Goal: Task Accomplishment & Management: Manage account settings

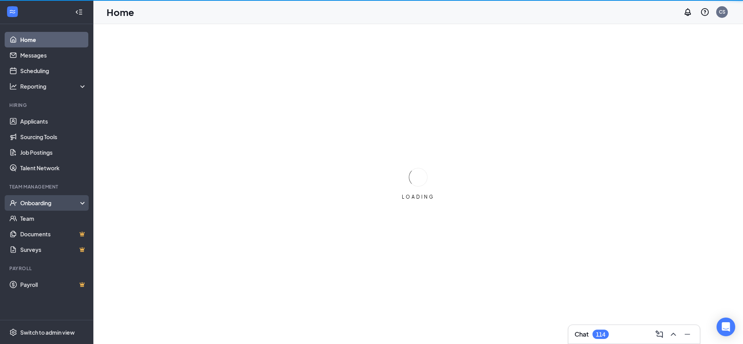
click at [66, 198] on div "Onboarding" at bounding box center [46, 203] width 93 height 16
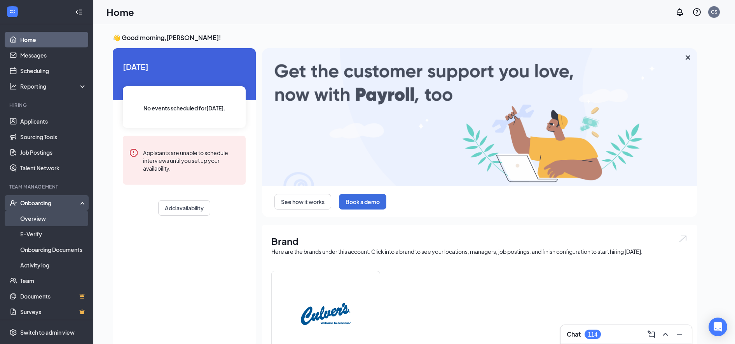
click at [50, 217] on link "Overview" at bounding box center [53, 219] width 66 height 16
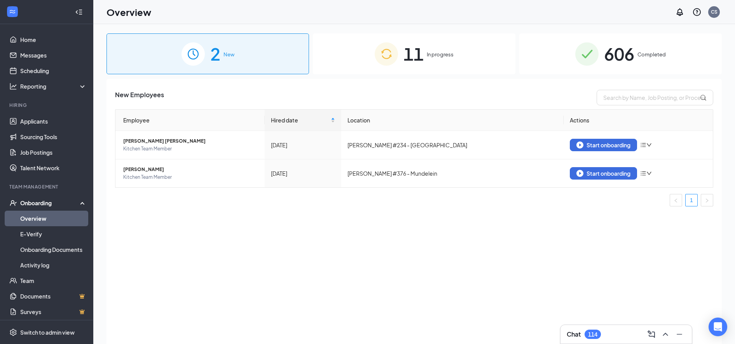
click at [449, 55] on span "In progress" at bounding box center [440, 55] width 27 height 8
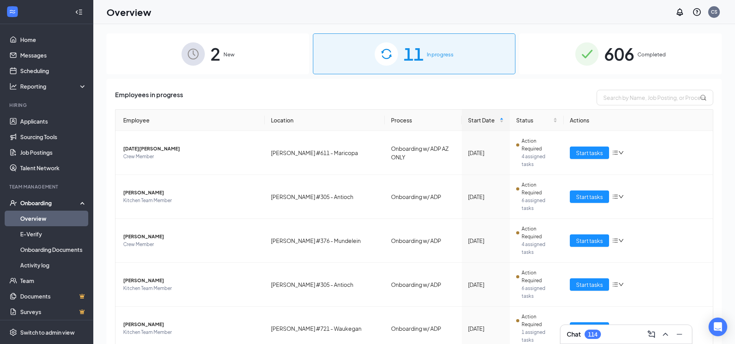
click at [638, 52] on span "Completed" at bounding box center [652, 55] width 28 height 8
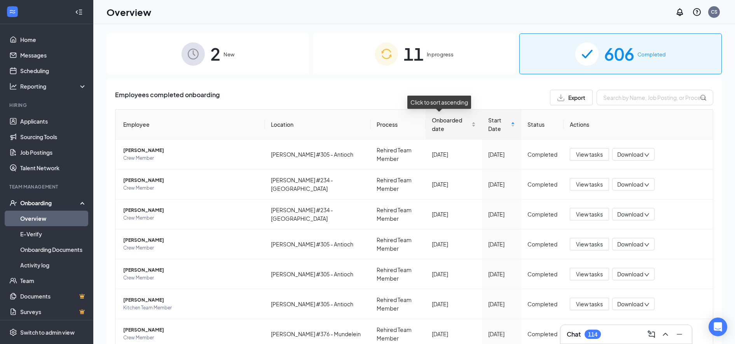
click at [463, 126] on div "Onboarded date" at bounding box center [454, 124] width 44 height 17
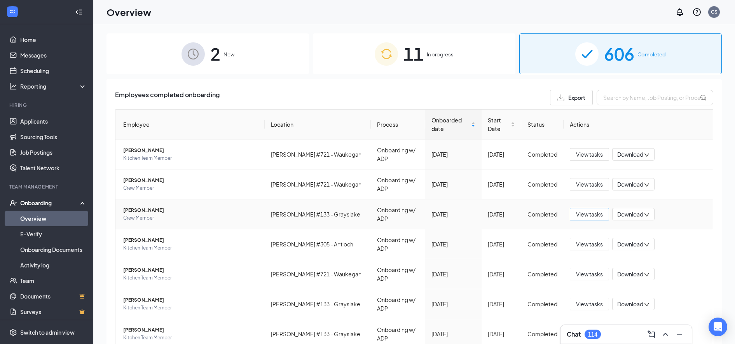
click at [583, 210] on span "View tasks" at bounding box center [589, 214] width 27 height 9
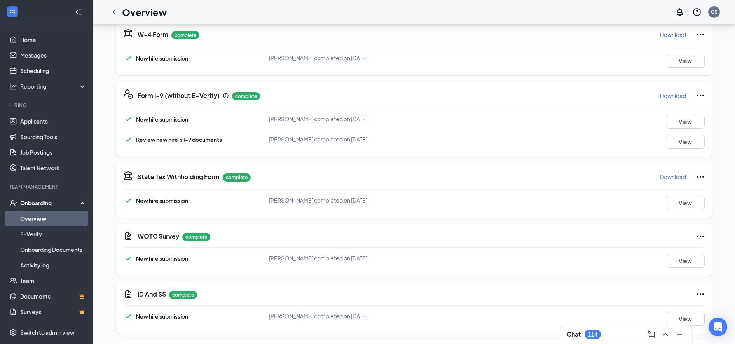
scroll to position [965, 0]
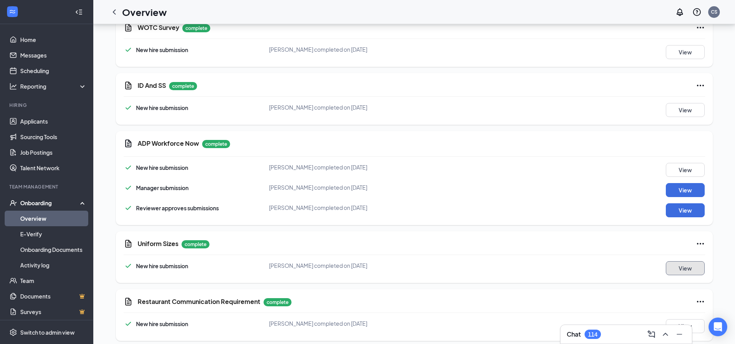
click at [687, 261] on button "View" at bounding box center [685, 268] width 39 height 14
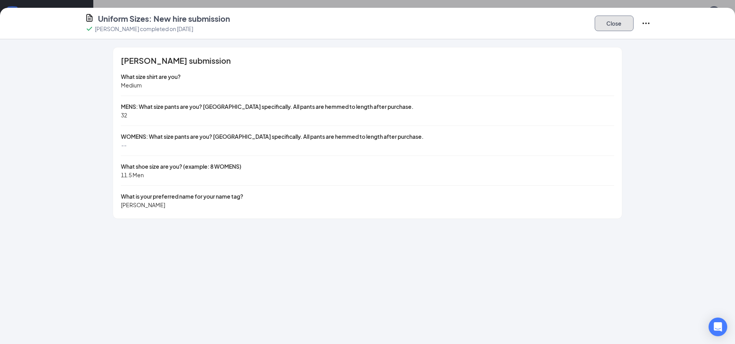
click at [629, 24] on button "Close" at bounding box center [614, 24] width 39 height 16
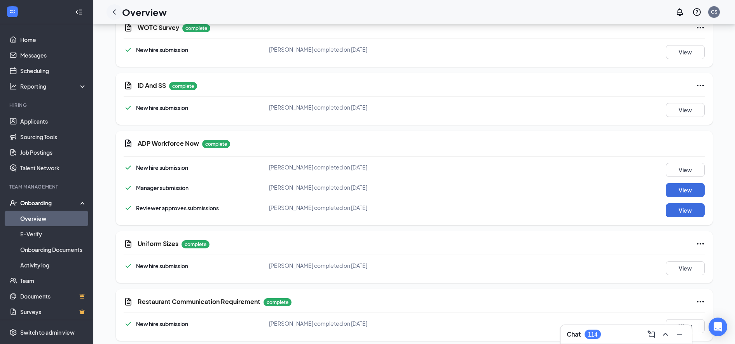
click at [115, 11] on icon "ChevronLeft" at bounding box center [114, 11] width 9 height 9
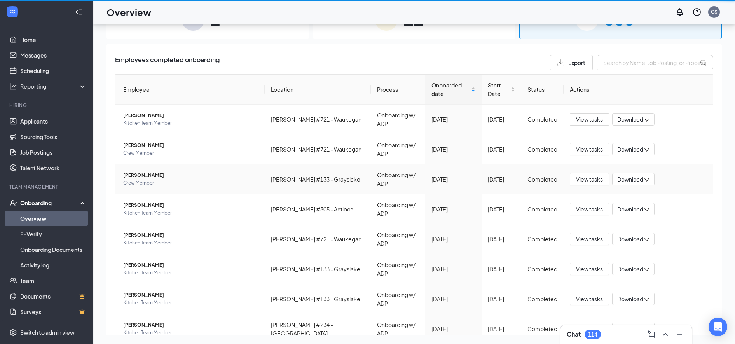
scroll to position [35, 0]
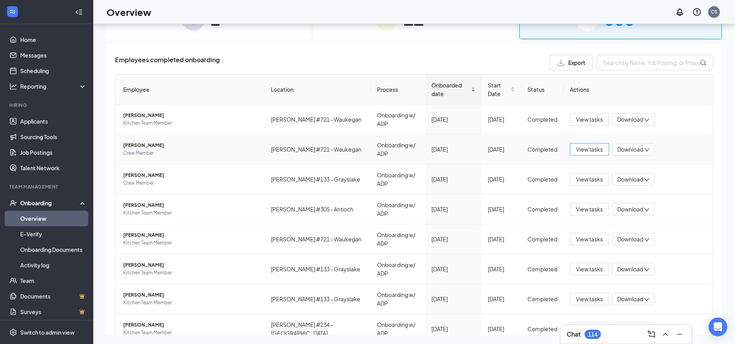
click at [584, 145] on span "View tasks" at bounding box center [589, 149] width 27 height 9
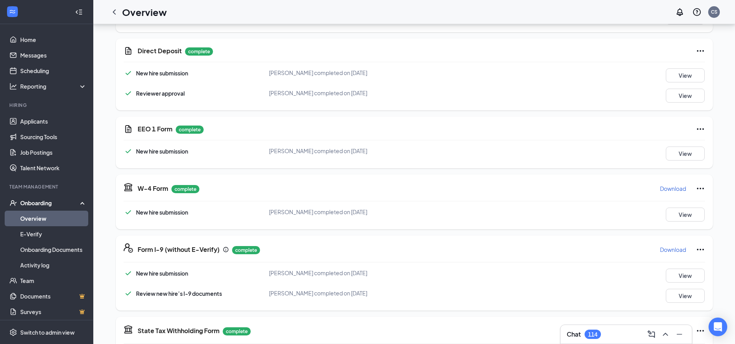
scroll to position [903, 0]
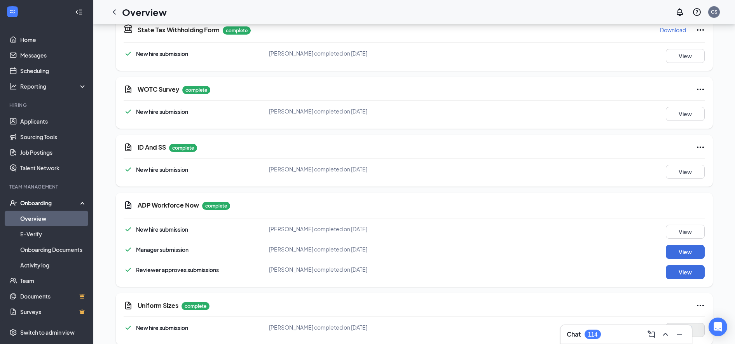
click at [694, 319] on div "Uniform Sizes complete New hire submission [PERSON_NAME] completed on [DATE] Vi…" at bounding box center [414, 319] width 597 height 52
click at [694, 323] on button "View" at bounding box center [685, 330] width 39 height 14
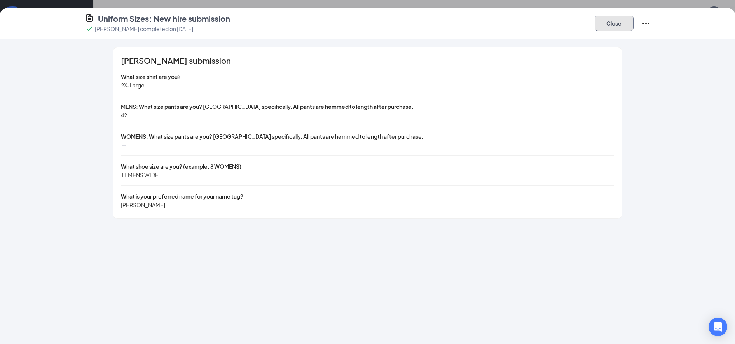
click at [625, 18] on button "Close" at bounding box center [614, 24] width 39 height 16
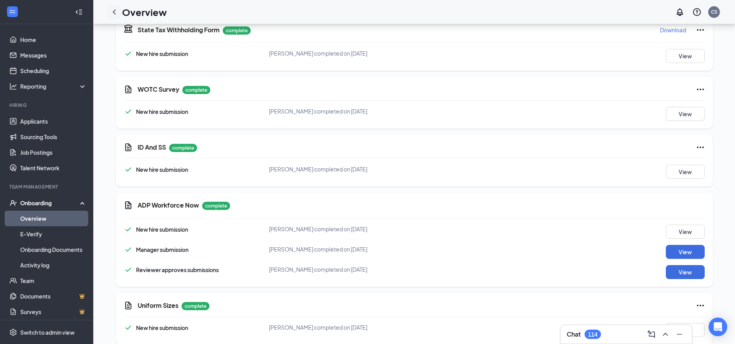
click at [114, 13] on icon "ChevronLeft" at bounding box center [114, 11] width 9 height 9
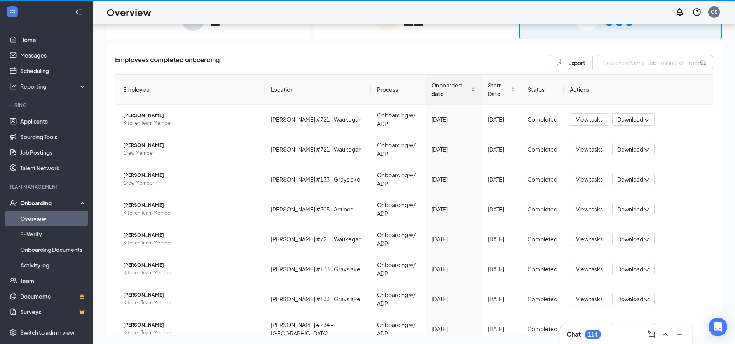
scroll to position [35, 0]
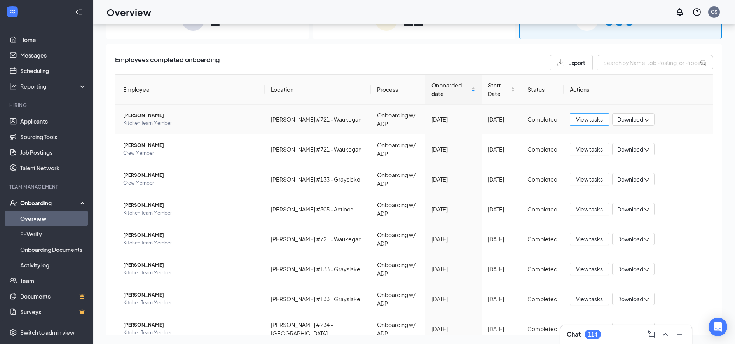
click at [585, 115] on span "View tasks" at bounding box center [589, 119] width 27 height 9
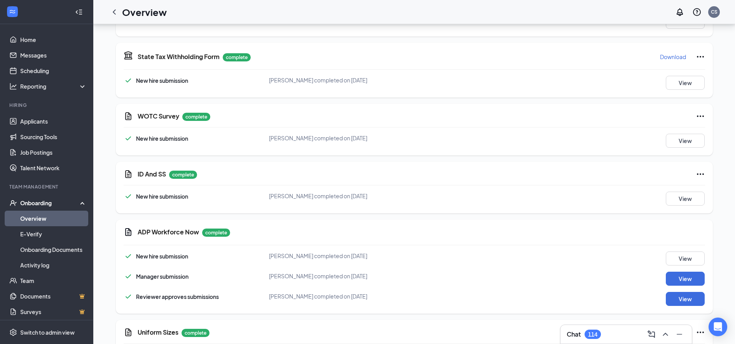
scroll to position [903, 0]
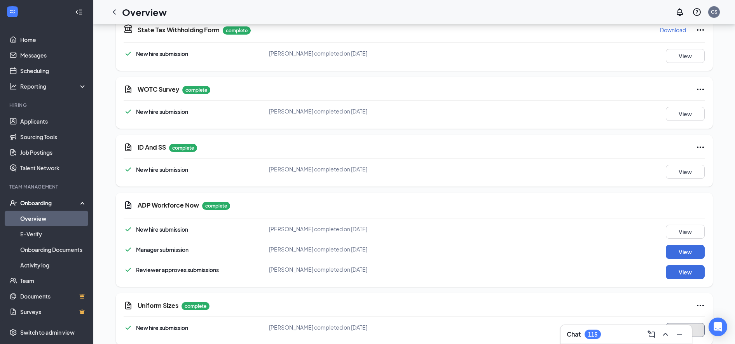
click at [695, 323] on button "View" at bounding box center [685, 330] width 39 height 14
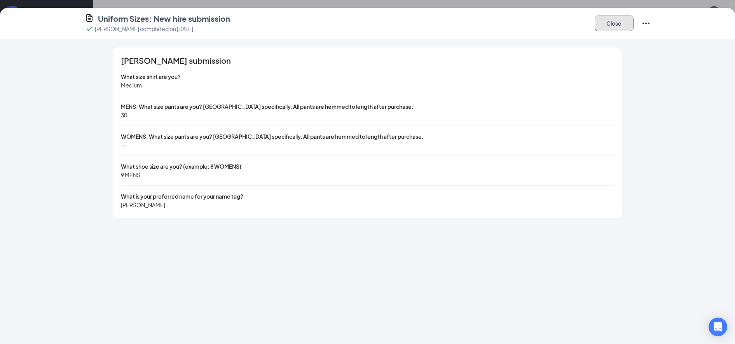
click at [619, 25] on button "Close" at bounding box center [614, 24] width 39 height 16
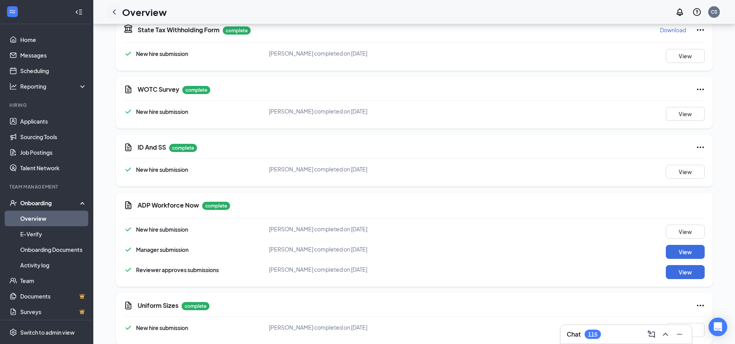
click at [116, 12] on icon "ChevronLeft" at bounding box center [114, 11] width 9 height 9
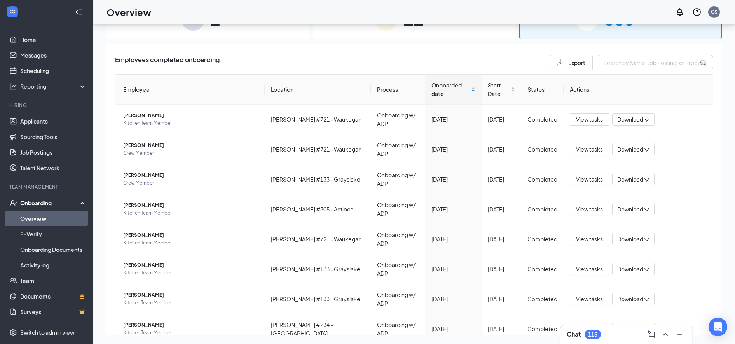
click at [407, 26] on span "11" at bounding box center [414, 18] width 20 height 27
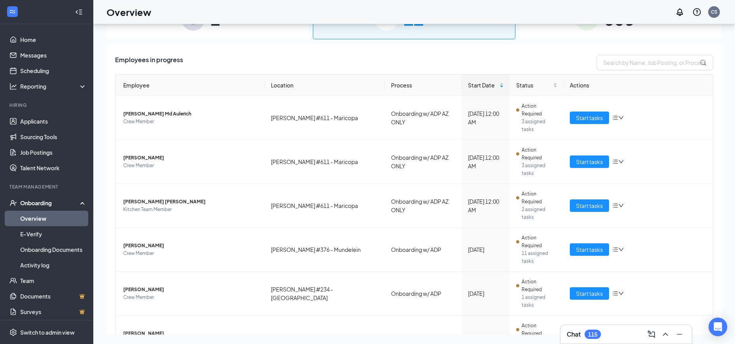
click at [407, 26] on span "11" at bounding box center [414, 18] width 20 height 27
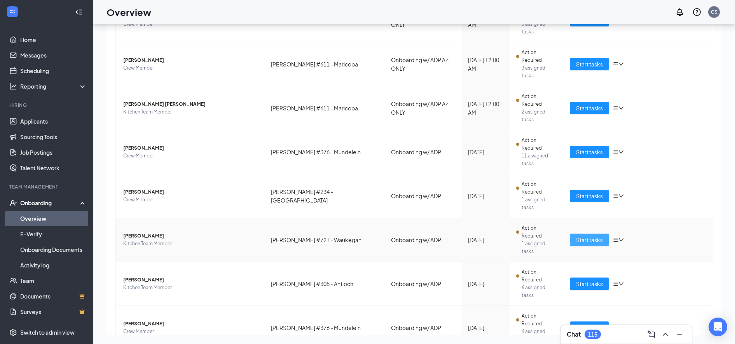
click at [582, 236] on span "Start tasks" at bounding box center [589, 240] width 27 height 9
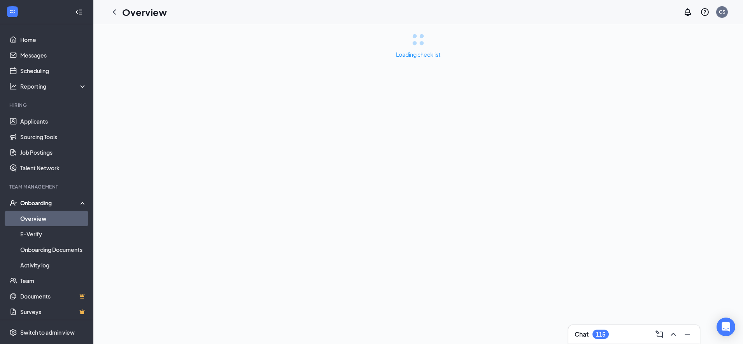
click at [739, 301] on div "Loading checklist" at bounding box center [417, 184] width 649 height 320
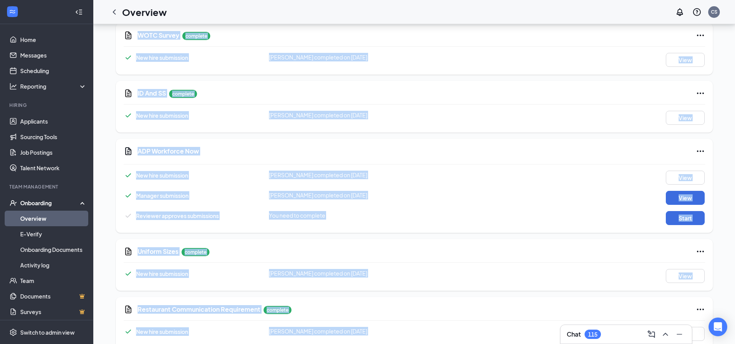
scroll to position [965, 0]
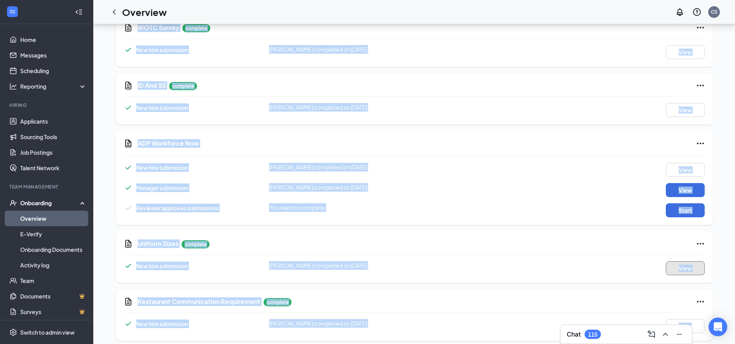
click at [674, 265] on button "View" at bounding box center [685, 268] width 39 height 14
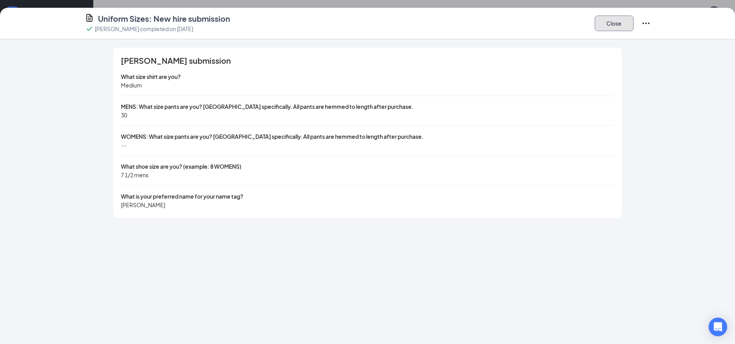
click at [610, 24] on button "Close" at bounding box center [614, 24] width 39 height 16
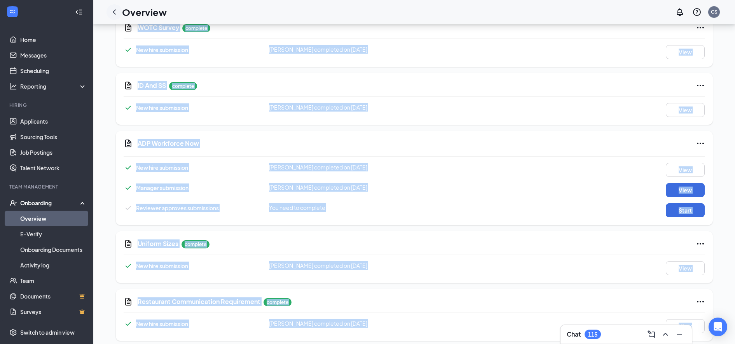
click at [116, 7] on icon "ChevronLeft" at bounding box center [114, 11] width 9 height 9
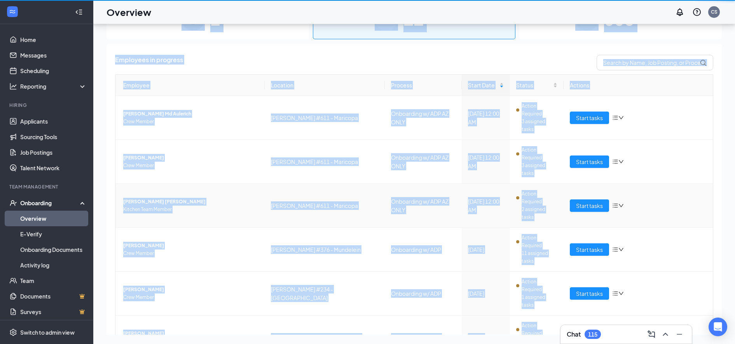
scroll to position [35, 0]
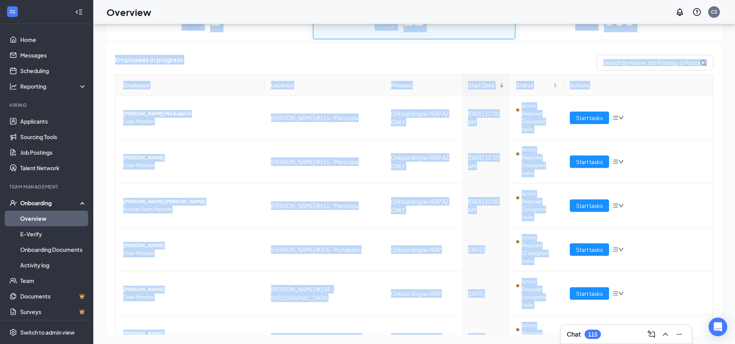
click at [436, 68] on div "Employees in progress" at bounding box center [414, 63] width 598 height 16
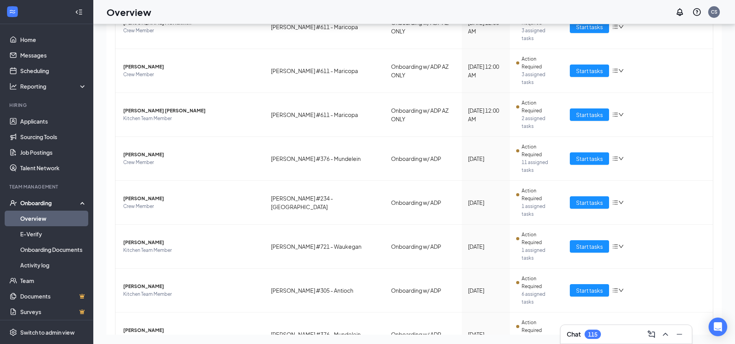
scroll to position [98, 0]
